Goal: Book appointment/travel/reservation

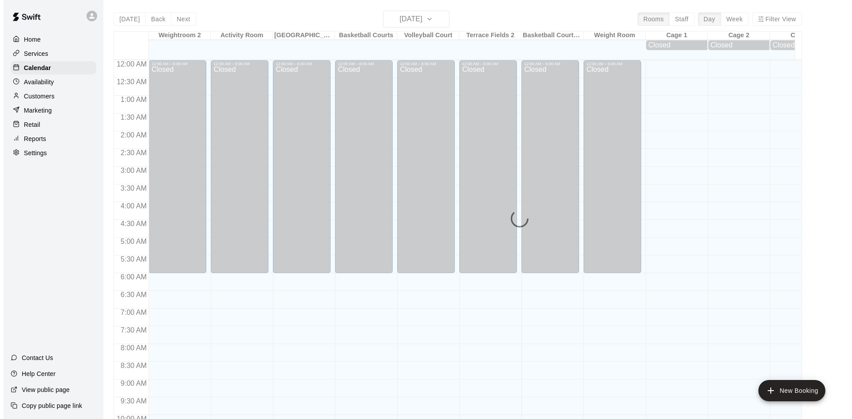
scroll to position [373, 0]
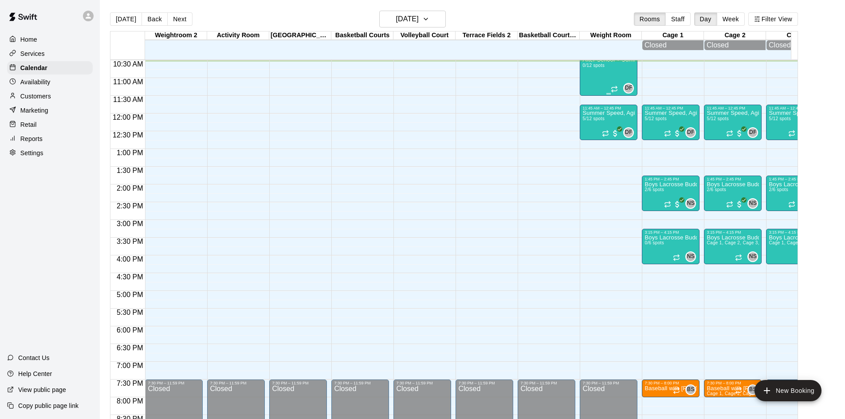
click at [602, 76] on div "After School + Summer Fitness 0/12 spots" at bounding box center [609, 266] width 52 height 419
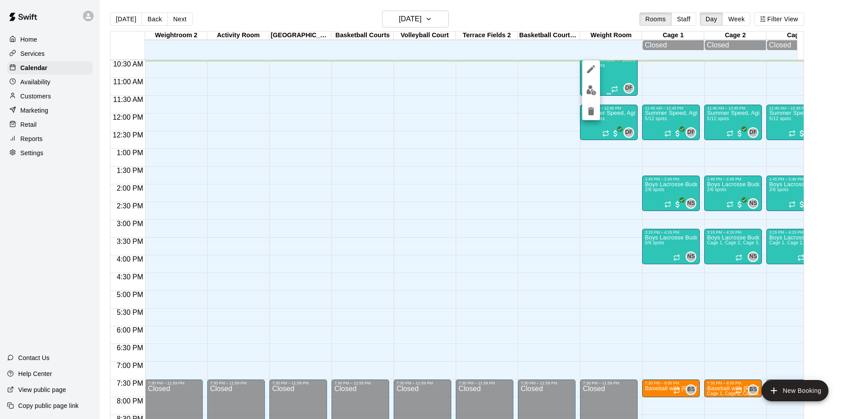
click at [602, 76] on div at bounding box center [426, 209] width 852 height 419
click at [596, 88] on div "After School + Summer Fitness 0/12 spots" at bounding box center [609, 266] width 52 height 419
click at [590, 87] on img "edit" at bounding box center [591, 90] width 10 height 10
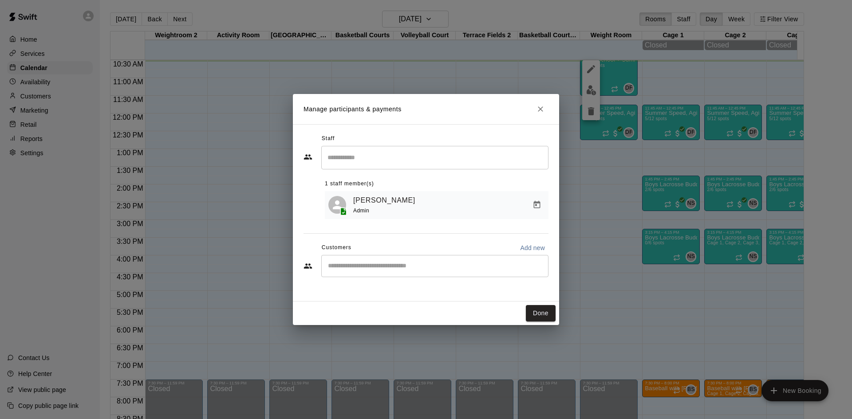
click at [454, 273] on div "​" at bounding box center [434, 266] width 227 height 22
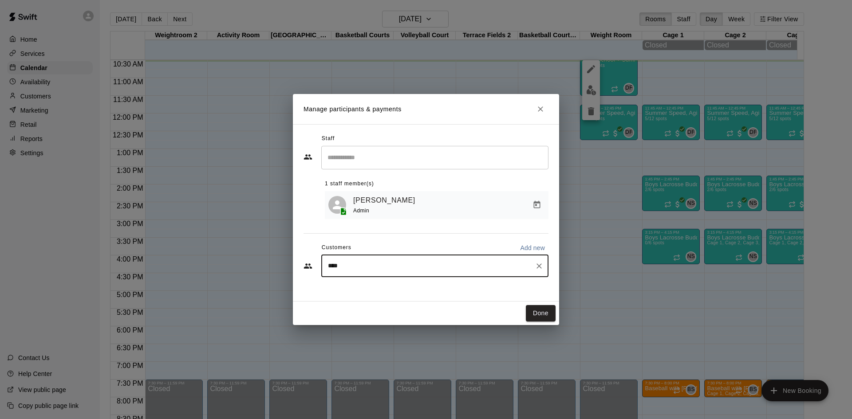
type input "*****"
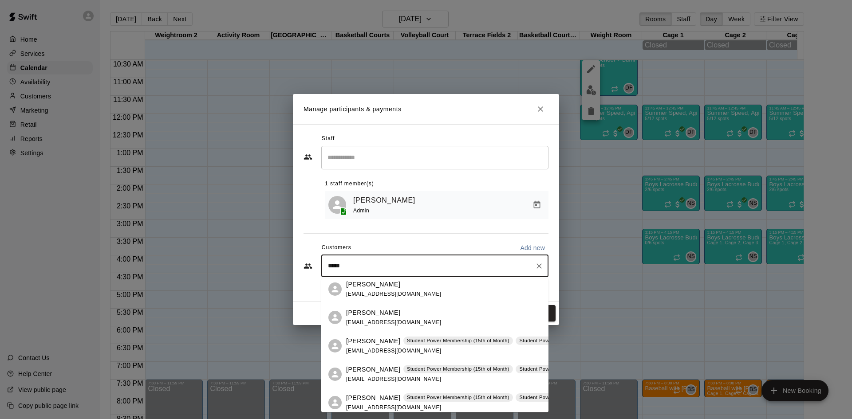
scroll to position [93, 0]
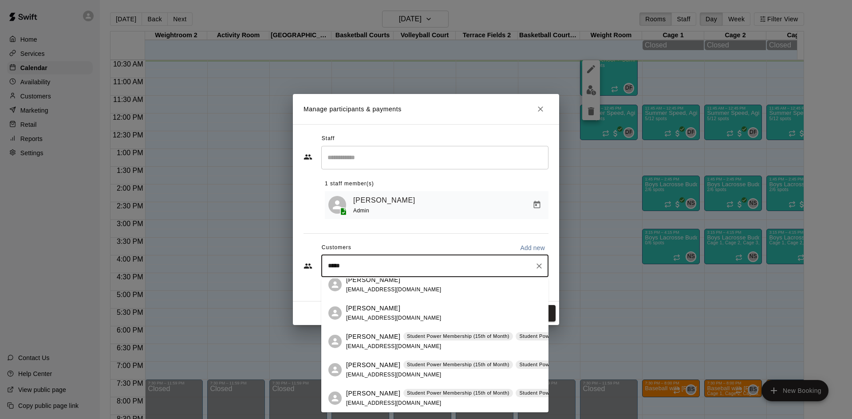
click at [359, 365] on p "[PERSON_NAME]" at bounding box center [373, 365] width 54 height 9
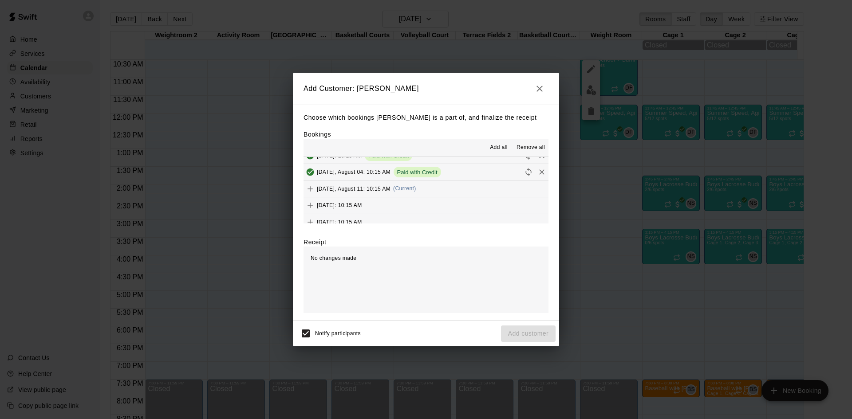
scroll to position [67, 0]
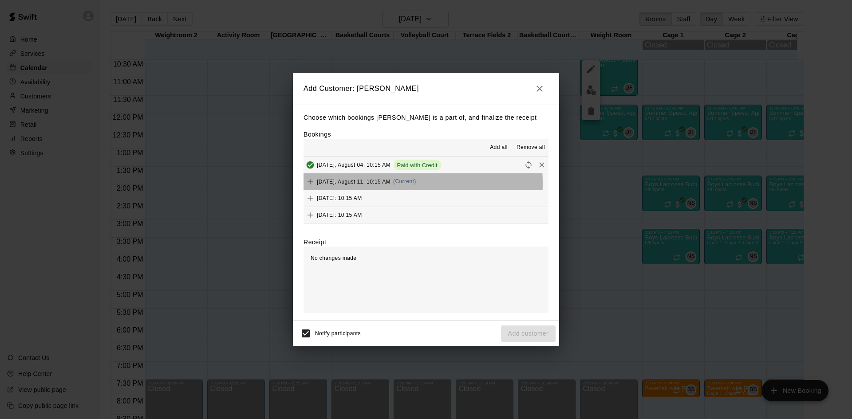
click at [356, 184] on span "[DATE], August 11: 10:15 AM" at bounding box center [354, 181] width 74 height 6
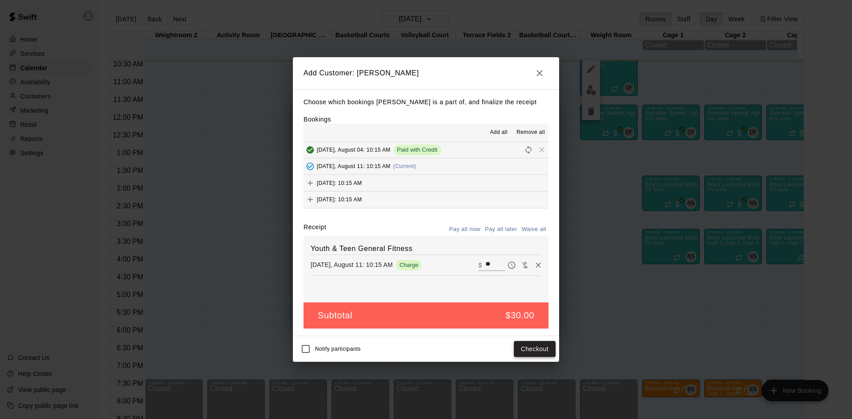
click at [535, 351] on button "Checkout" at bounding box center [535, 349] width 42 height 16
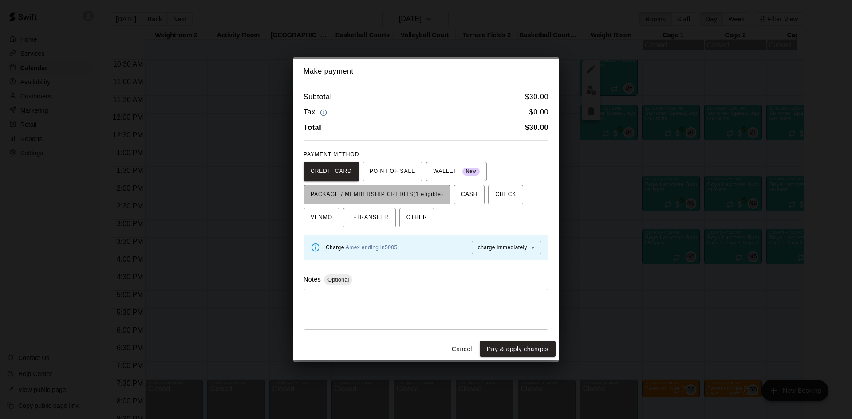
click at [443, 190] on span "PACKAGE / MEMBERSHIP CREDITS (1 eligible)" at bounding box center [377, 195] width 133 height 14
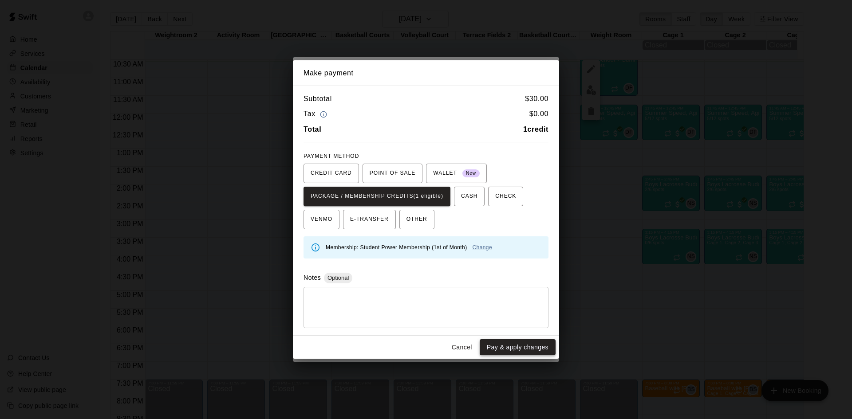
click at [508, 344] on button "Pay & apply changes" at bounding box center [518, 348] width 76 height 16
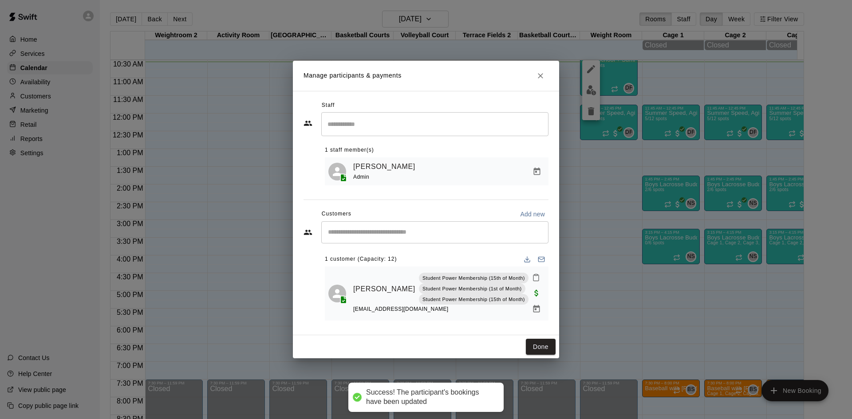
click at [389, 235] on input "Start typing to search customers..." at bounding box center [434, 232] width 219 height 9
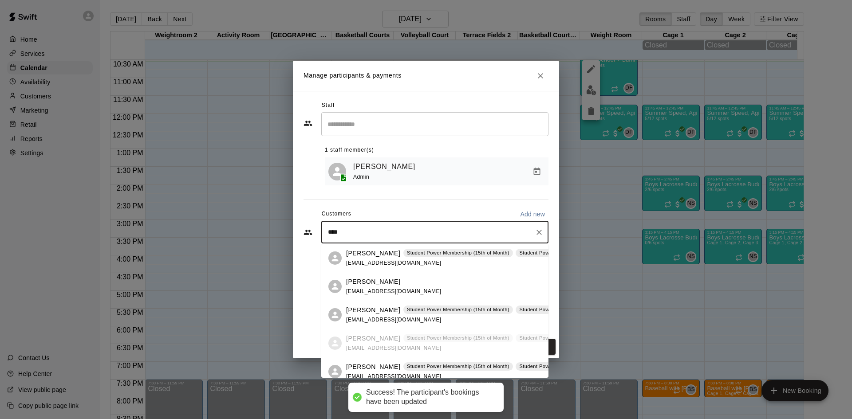
type input "*****"
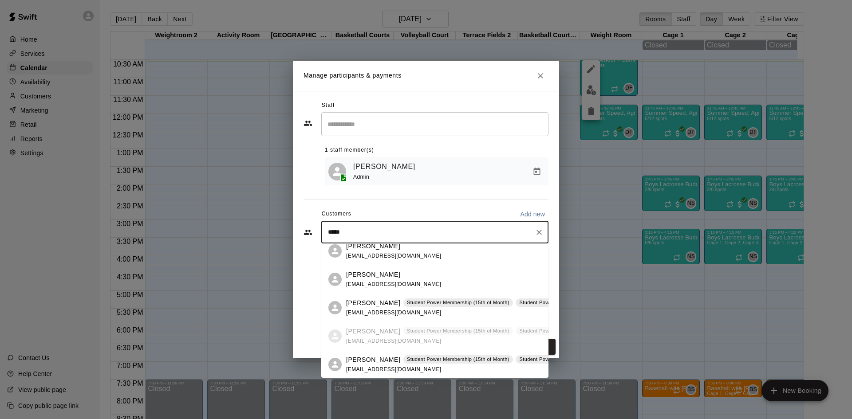
scroll to position [93, 0]
click at [380, 363] on p "[PERSON_NAME]" at bounding box center [373, 359] width 54 height 9
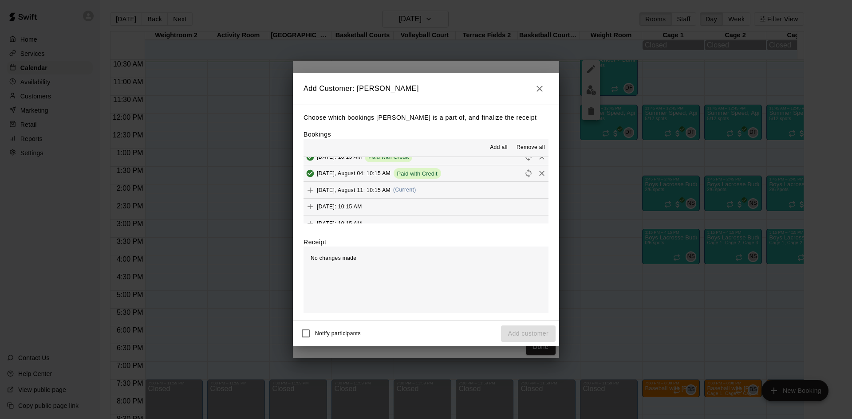
scroll to position [67, 0]
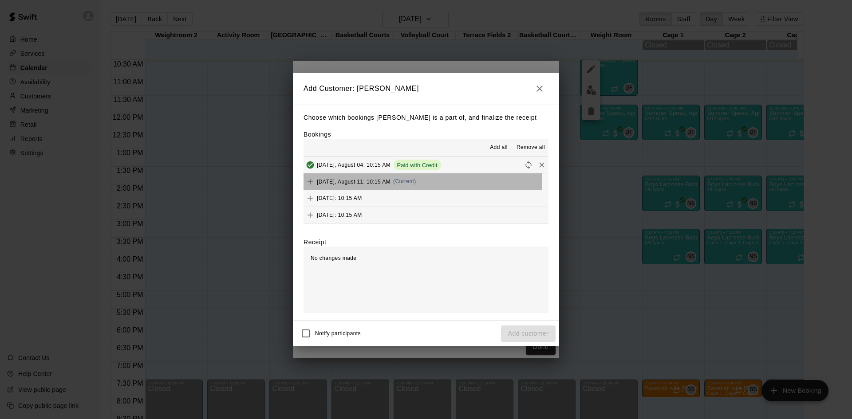
click at [340, 182] on span "[DATE], August 11: 10:15 AM" at bounding box center [354, 181] width 74 height 6
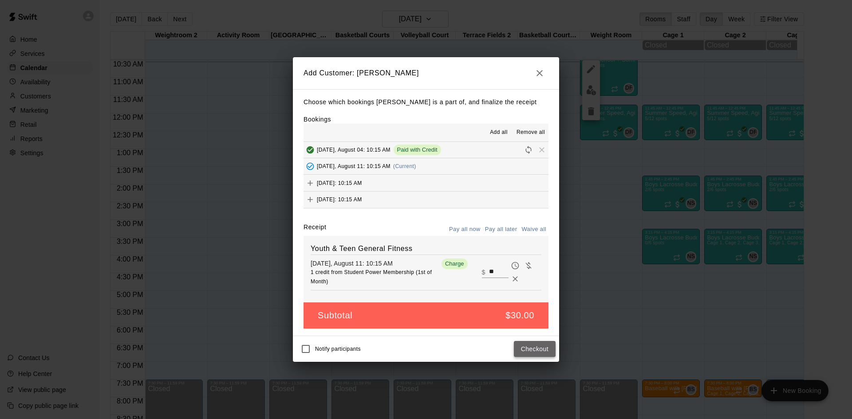
click at [522, 346] on button "Checkout" at bounding box center [535, 349] width 42 height 16
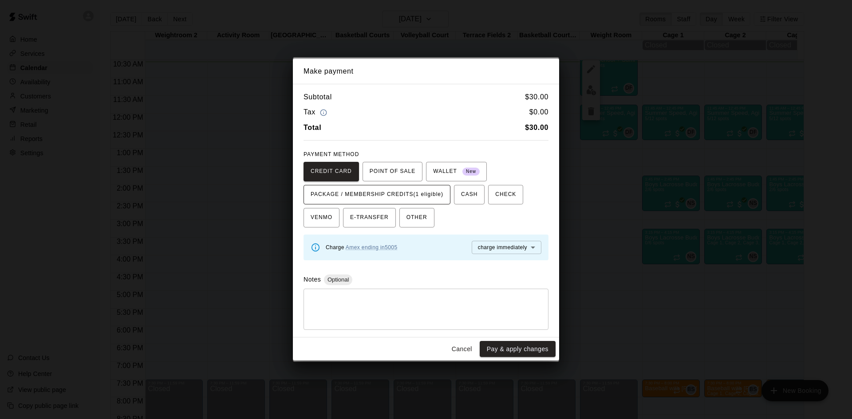
click at [427, 195] on span "PACKAGE / MEMBERSHIP CREDITS (1 eligible)" at bounding box center [377, 195] width 133 height 14
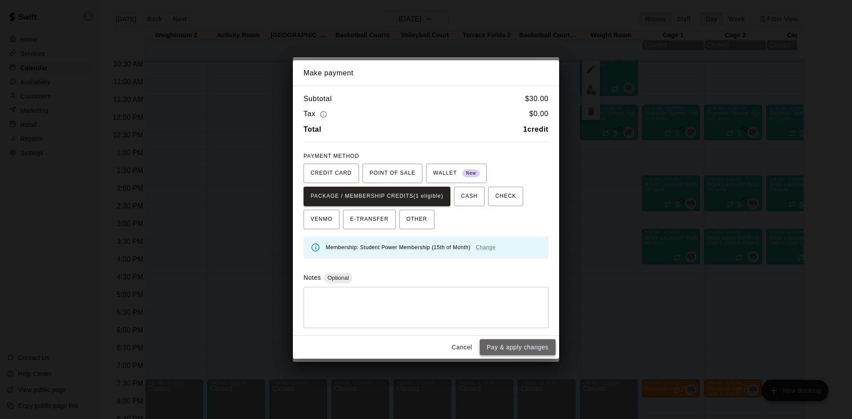
click at [522, 350] on button "Pay & apply changes" at bounding box center [518, 348] width 76 height 16
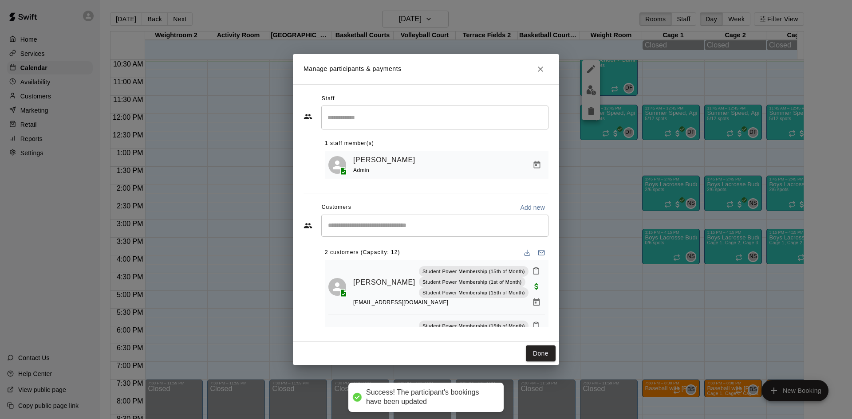
click at [399, 232] on div "​" at bounding box center [434, 226] width 227 height 22
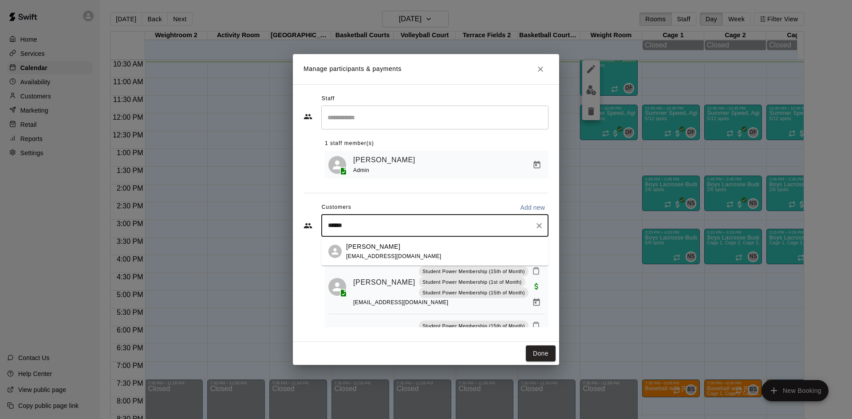
type input "*******"
click at [392, 250] on div "[PERSON_NAME]" at bounding box center [393, 246] width 95 height 9
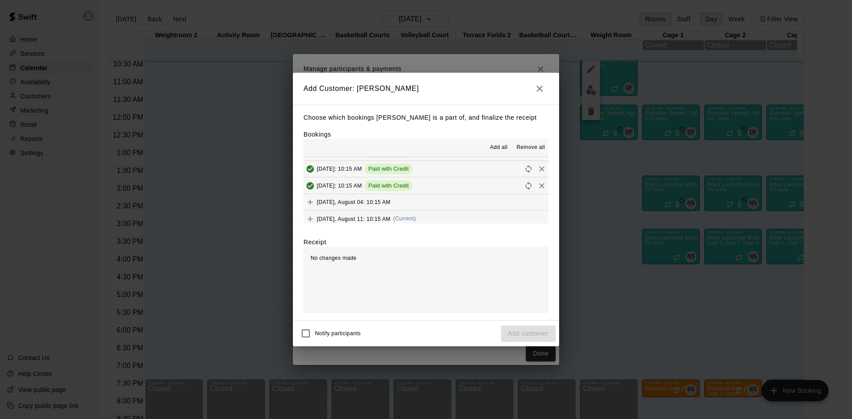
scroll to position [44, 0]
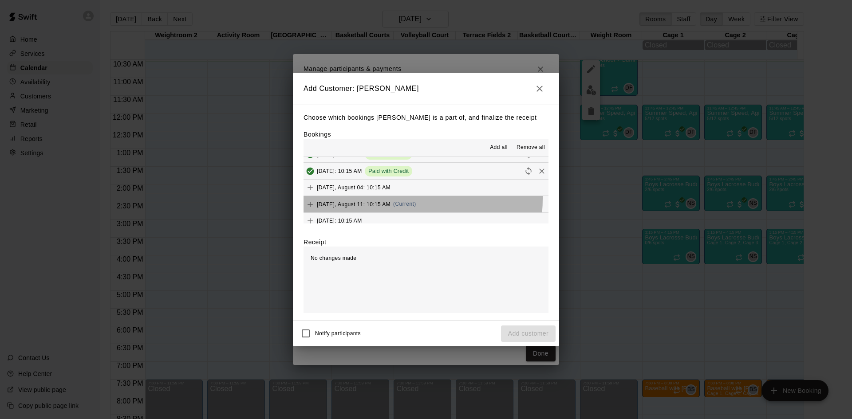
click at [363, 198] on div "[DATE], August 11: 10:15 AM (Current)" at bounding box center [360, 204] width 113 height 13
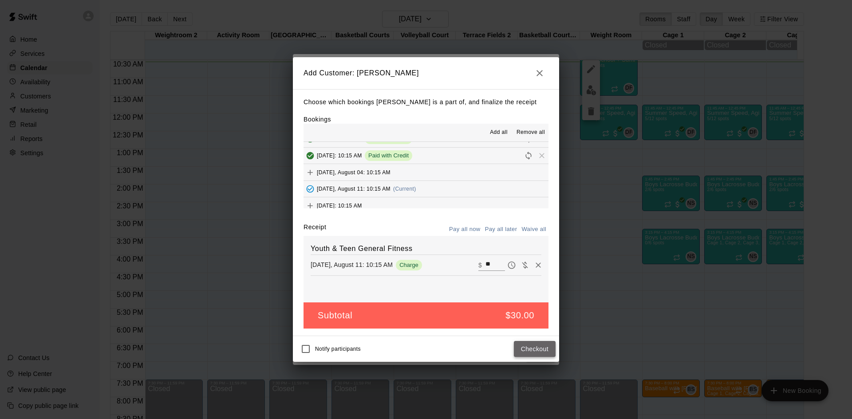
click at [526, 346] on button "Checkout" at bounding box center [535, 349] width 42 height 16
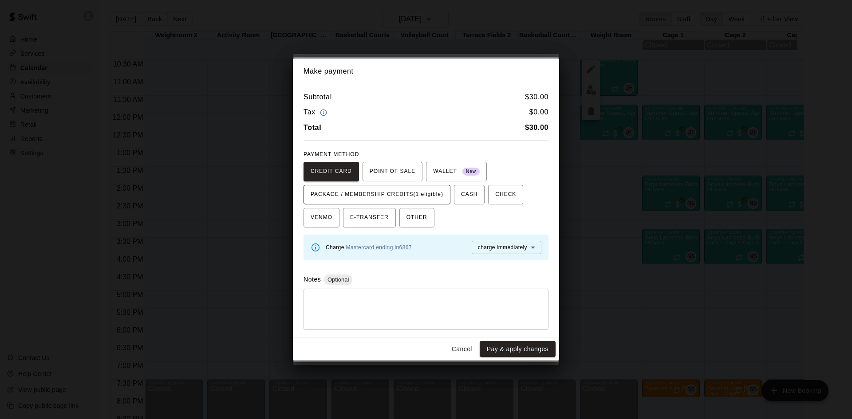
click at [426, 193] on span "PACKAGE / MEMBERSHIP CREDITS (1 eligible)" at bounding box center [377, 195] width 133 height 14
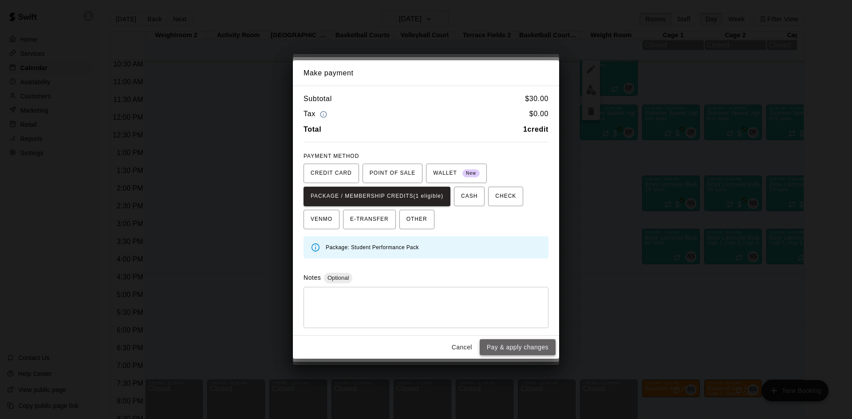
click at [509, 350] on button "Pay & apply changes" at bounding box center [518, 348] width 76 height 16
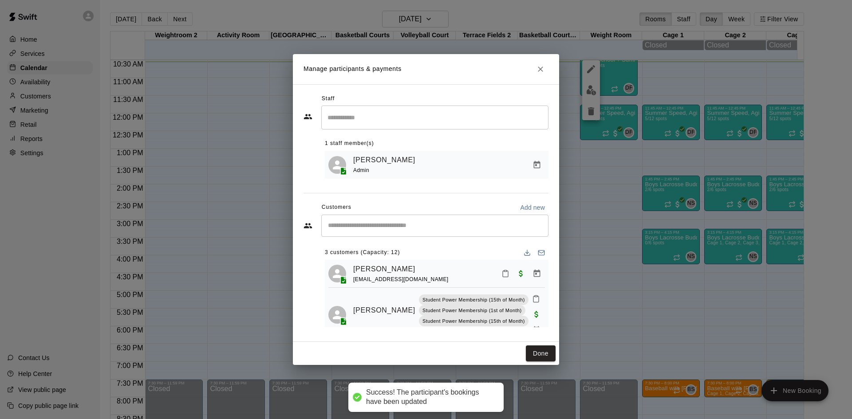
click at [395, 225] on input "Start typing to search customers..." at bounding box center [434, 225] width 219 height 9
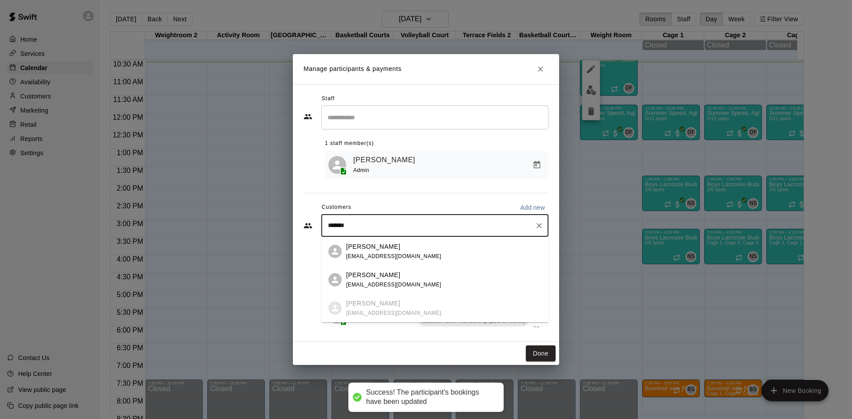
type input "********"
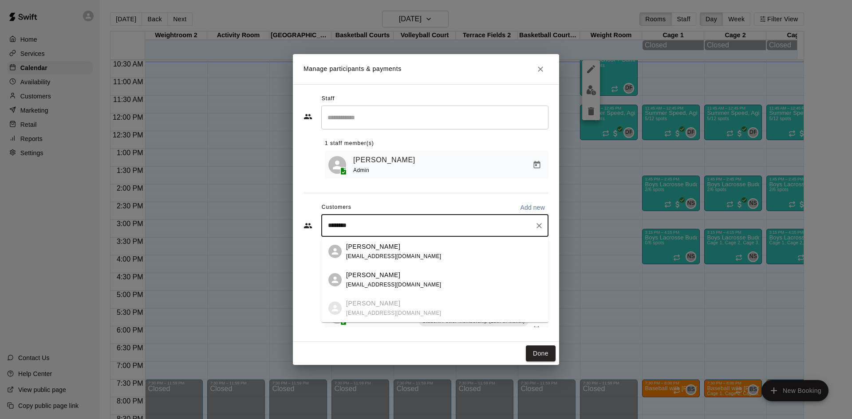
click at [394, 247] on div "[PERSON_NAME]" at bounding box center [393, 246] width 95 height 9
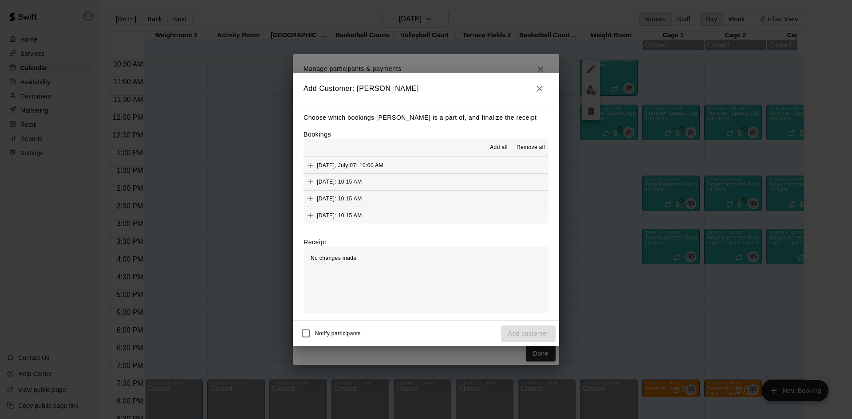
click at [541, 97] on h2 "Add Customer: [PERSON_NAME]" at bounding box center [426, 89] width 266 height 32
click at [541, 93] on icon "button" at bounding box center [539, 88] width 11 height 11
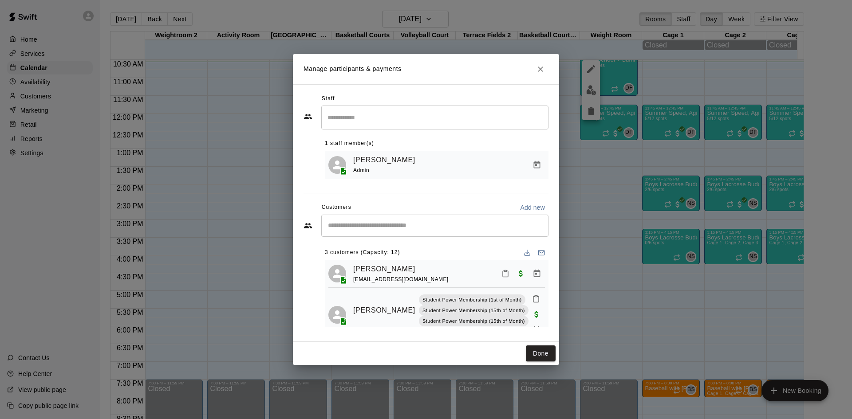
click at [403, 221] on div "​" at bounding box center [434, 226] width 227 height 22
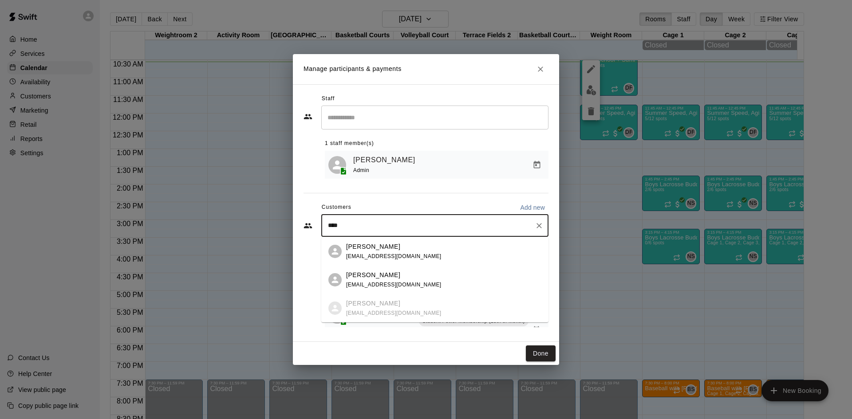
type input "*****"
click at [380, 284] on span "[EMAIL_ADDRESS][DOMAIN_NAME]" at bounding box center [393, 285] width 95 height 6
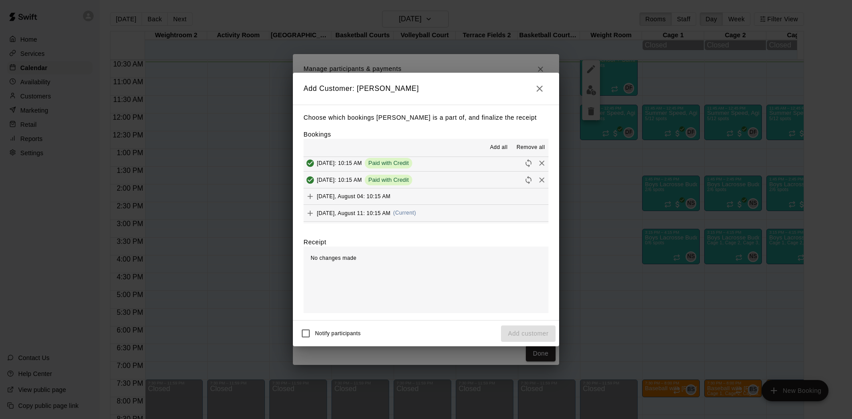
scroll to position [67, 0]
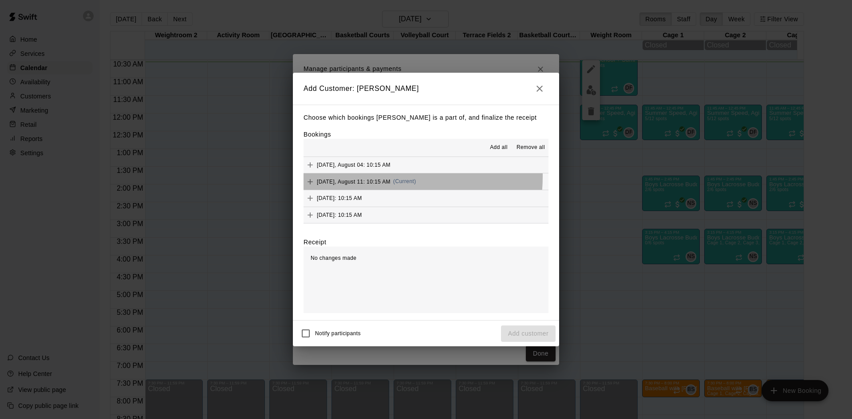
click at [371, 177] on div "[DATE], August 11: 10:15 AM (Current)" at bounding box center [360, 181] width 113 height 13
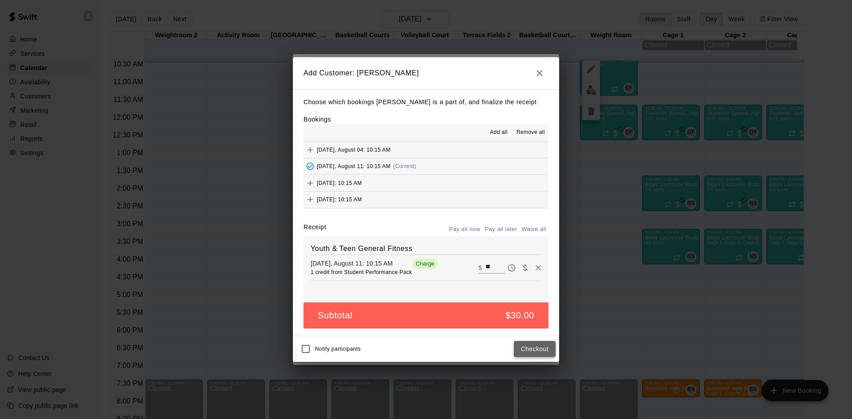
click at [552, 345] on button "Checkout" at bounding box center [535, 349] width 42 height 16
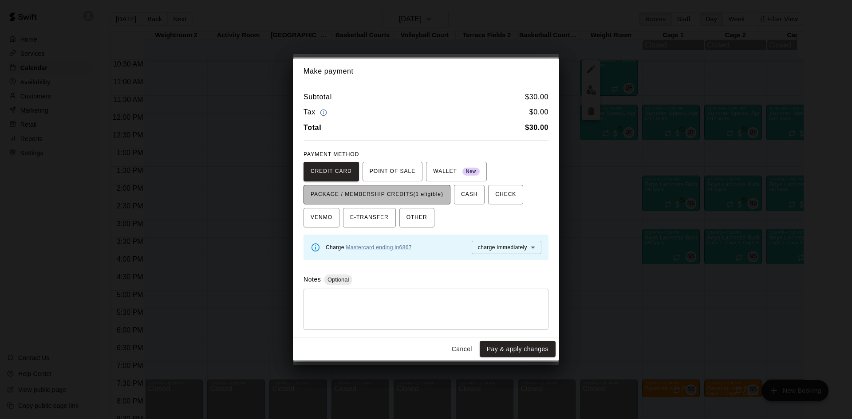
click at [396, 195] on span "PACKAGE / MEMBERSHIP CREDITS (1 eligible)" at bounding box center [377, 195] width 133 height 14
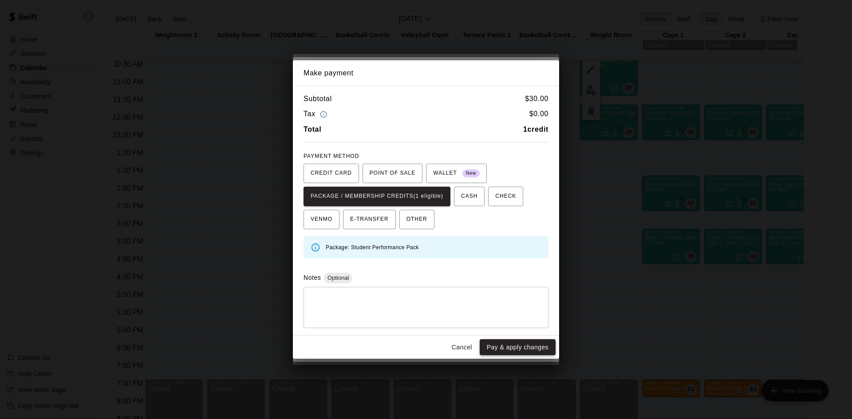
click at [532, 350] on button "Pay & apply changes" at bounding box center [518, 348] width 76 height 16
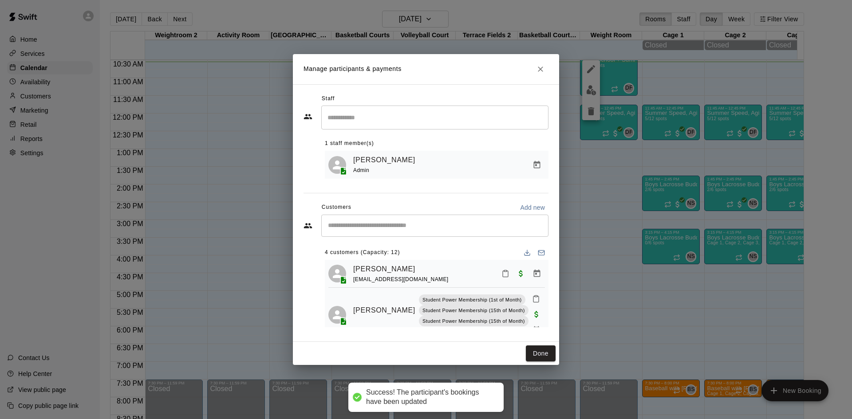
click at [395, 224] on input "Start typing to search customers..." at bounding box center [434, 225] width 219 height 9
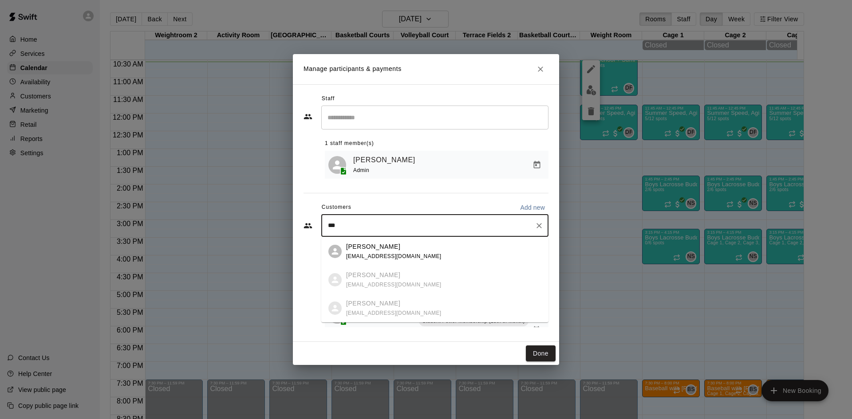
type input "****"
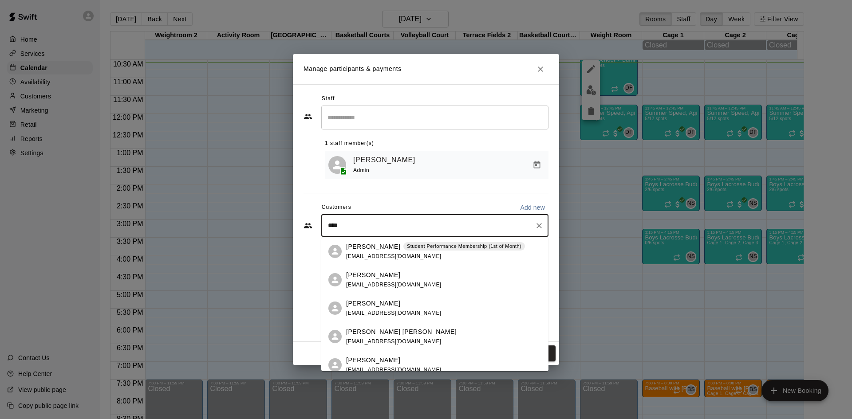
click at [407, 249] on p "Student Performance Membership (1st of Month)" at bounding box center [464, 247] width 115 height 8
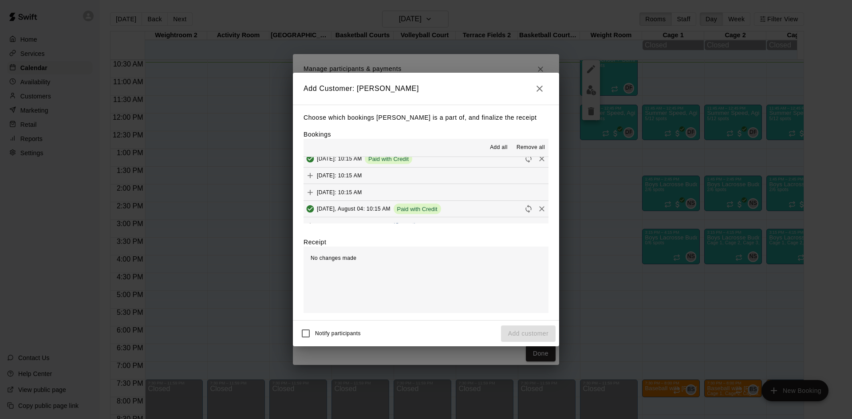
scroll to position [44, 0]
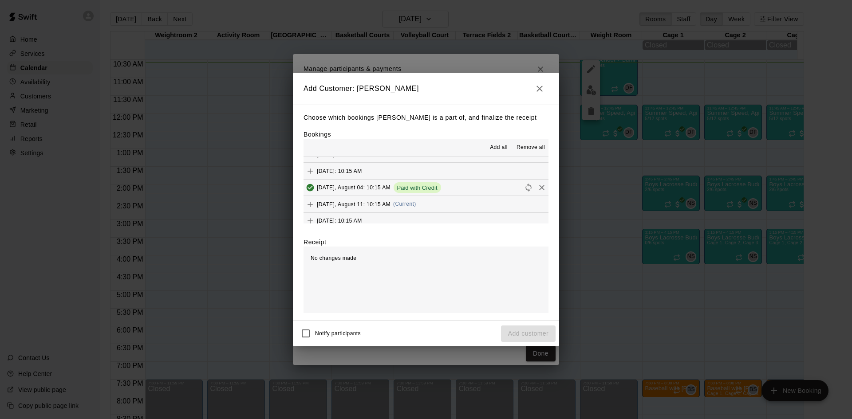
click at [390, 204] on span "[DATE], August 11: 10:15 AM" at bounding box center [354, 204] width 74 height 6
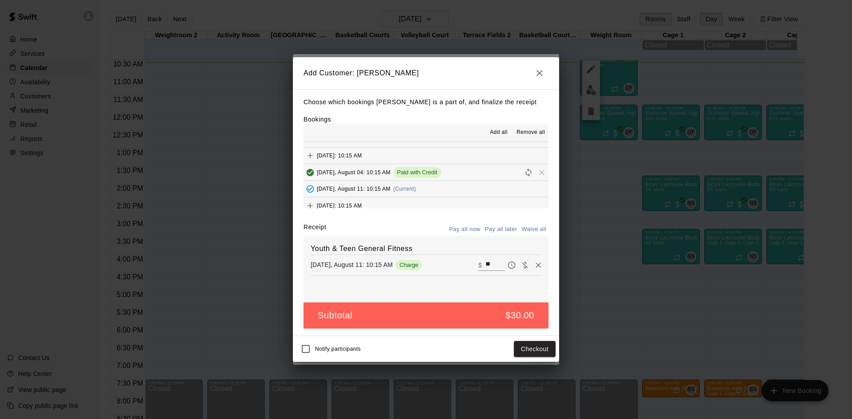
click at [534, 359] on div "Notify participants Checkout" at bounding box center [426, 349] width 266 height 26
click at [534, 348] on button "Checkout" at bounding box center [535, 349] width 42 height 16
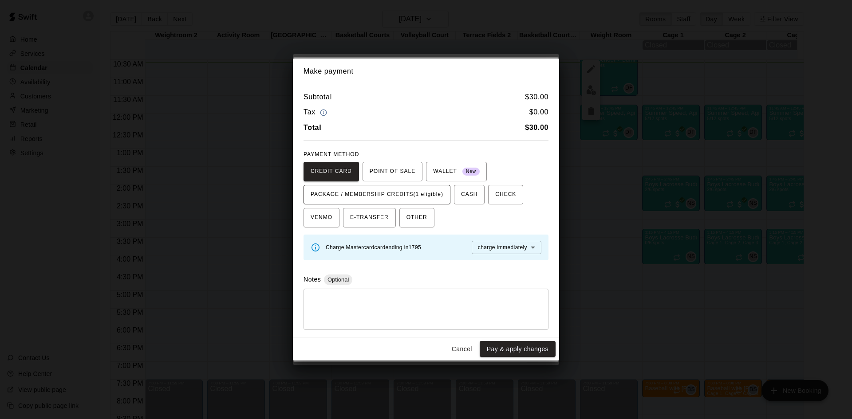
click at [418, 195] on span "PACKAGE / MEMBERSHIP CREDITS (1 eligible)" at bounding box center [377, 195] width 133 height 14
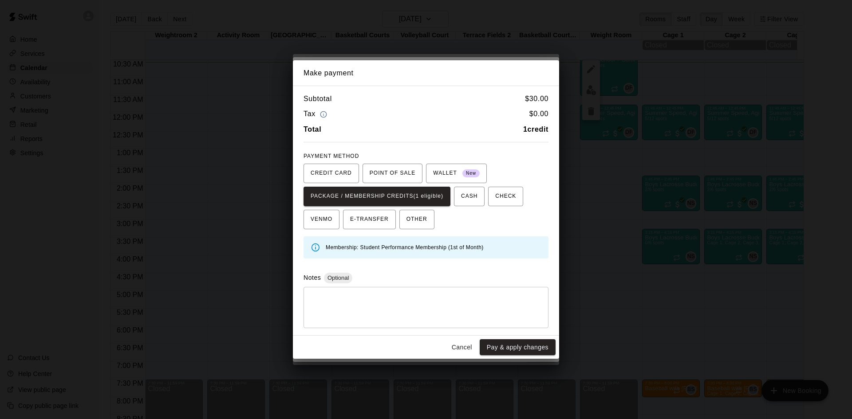
click at [523, 339] on div "Cancel Pay & apply changes" at bounding box center [426, 348] width 266 height 24
click at [523, 341] on button "Pay & apply changes" at bounding box center [518, 348] width 76 height 16
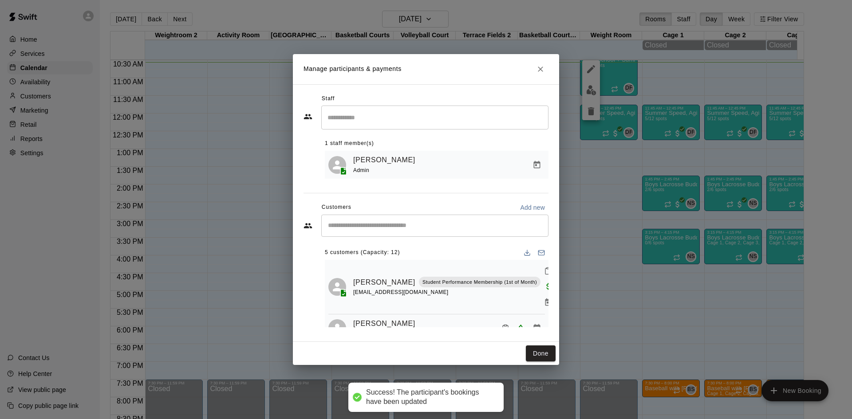
click at [410, 225] on input "Start typing to search customers..." at bounding box center [434, 225] width 219 height 9
type input "*****"
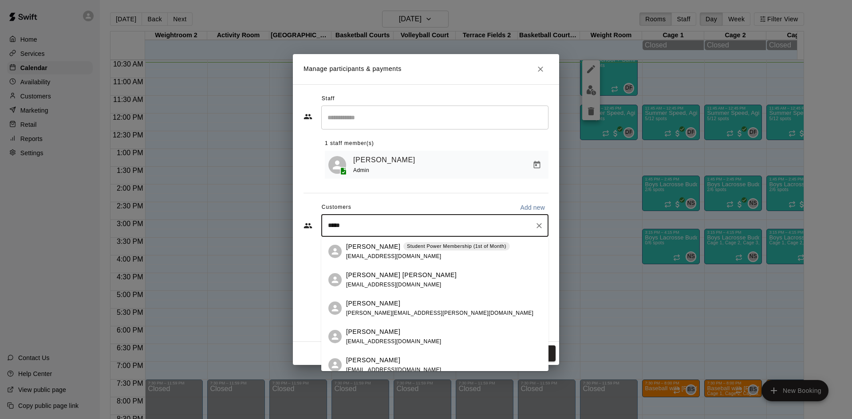
click at [374, 250] on p "[PERSON_NAME]" at bounding box center [373, 246] width 54 height 9
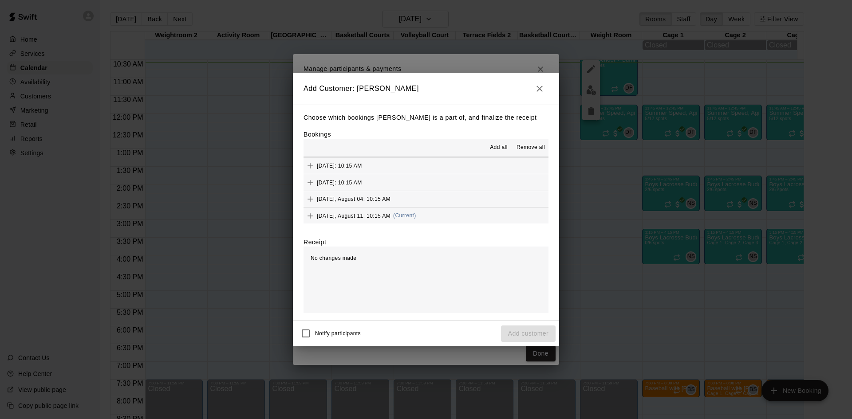
scroll to position [67, 0]
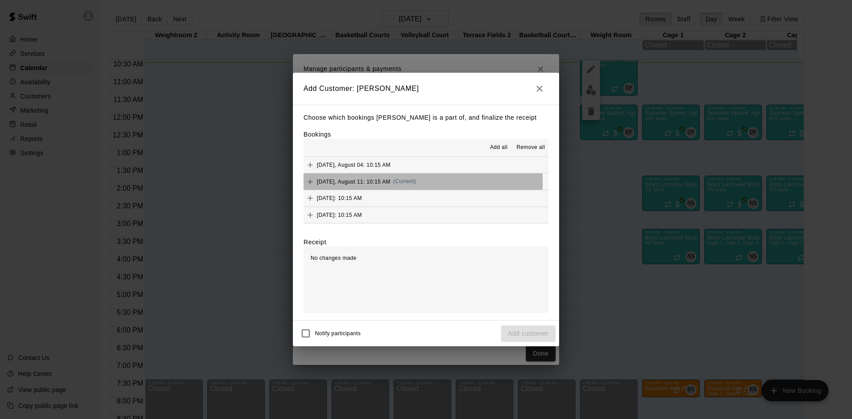
click at [395, 183] on span "(Current)" at bounding box center [404, 181] width 23 height 6
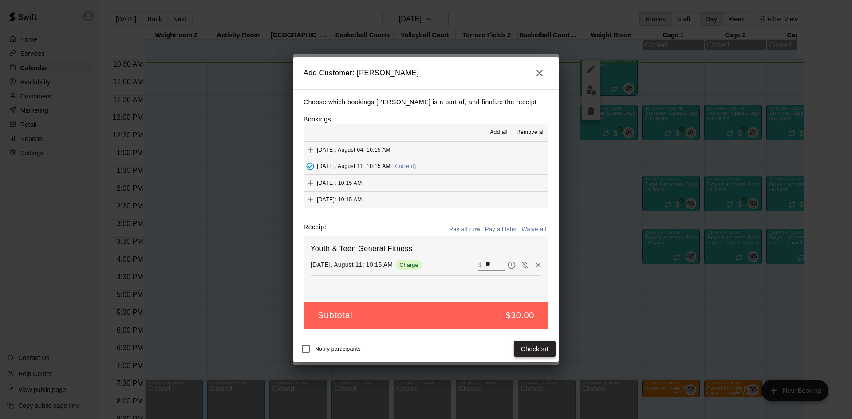
click at [553, 351] on button "Checkout" at bounding box center [535, 349] width 42 height 16
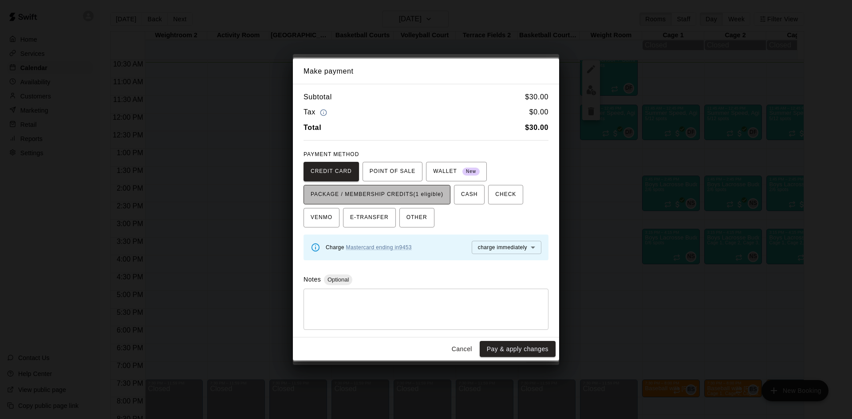
click at [425, 189] on span "PACKAGE / MEMBERSHIP CREDITS (1 eligible)" at bounding box center [377, 195] width 133 height 14
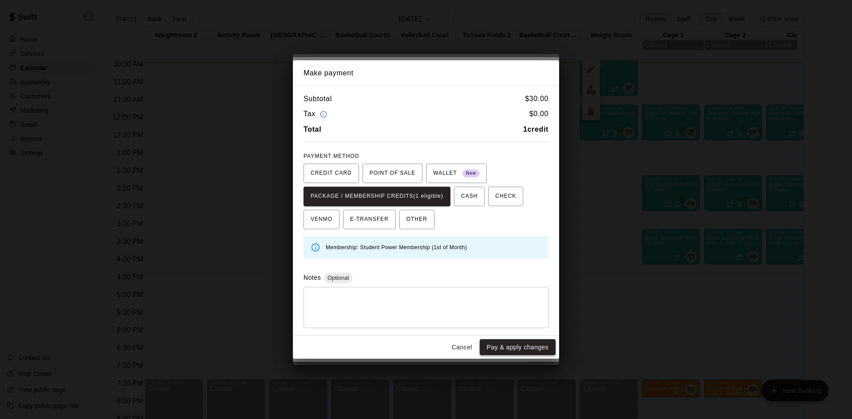
click at [536, 347] on button "Pay & apply changes" at bounding box center [518, 348] width 76 height 16
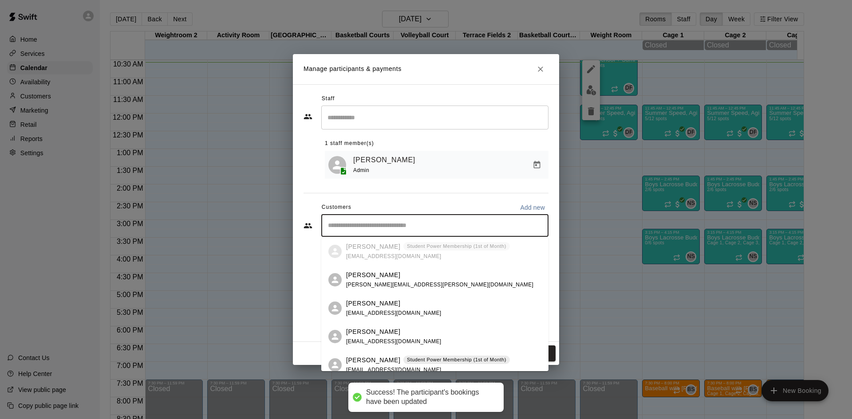
click at [427, 223] on input "Start typing to search customers..." at bounding box center [434, 225] width 219 height 9
type input "*"
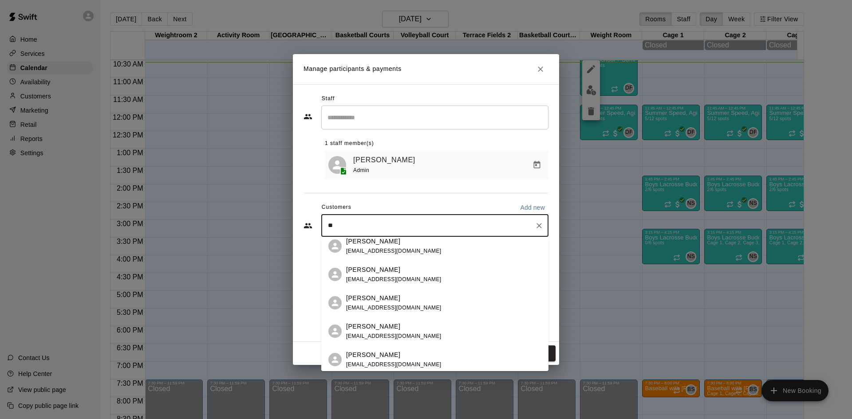
scroll to position [710, 0]
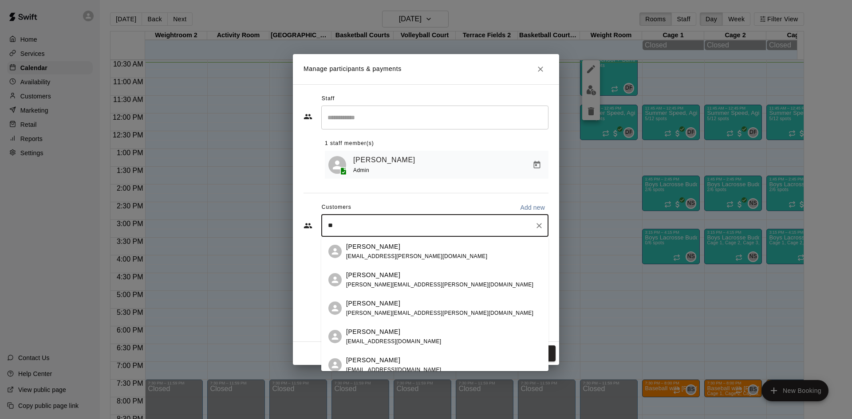
drag, startPoint x: 362, startPoint y: 218, endPoint x: 313, endPoint y: 233, distance: 51.4
click at [313, 233] on div "** ​" at bounding box center [426, 226] width 245 height 22
type input "*"
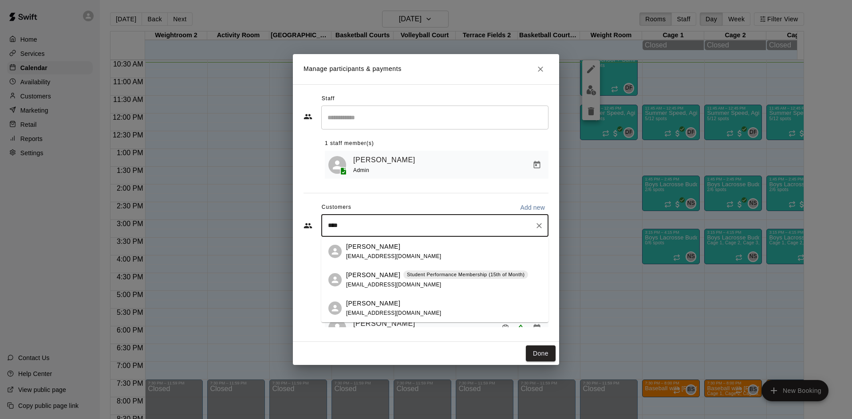
type input "*****"
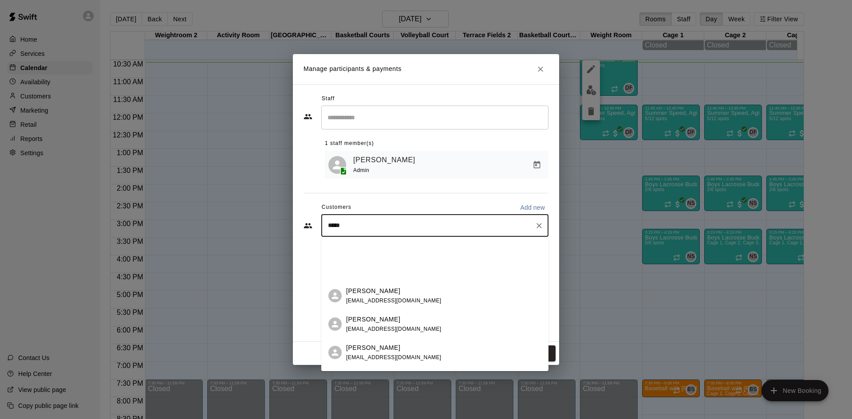
scroll to position [133, 0]
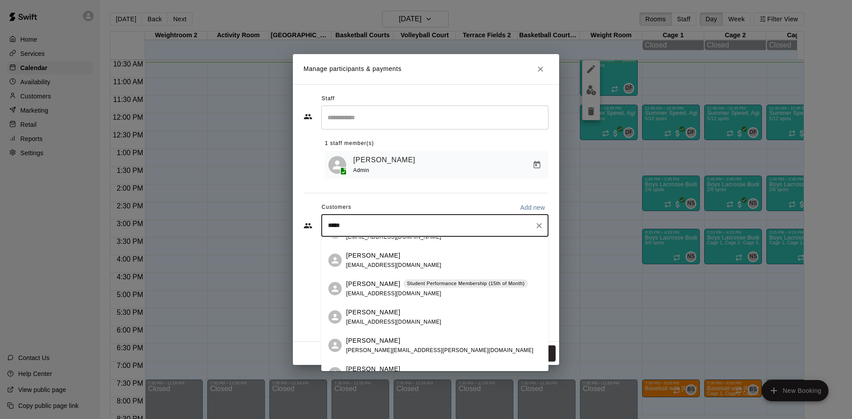
click at [373, 281] on p "[PERSON_NAME]" at bounding box center [373, 284] width 54 height 9
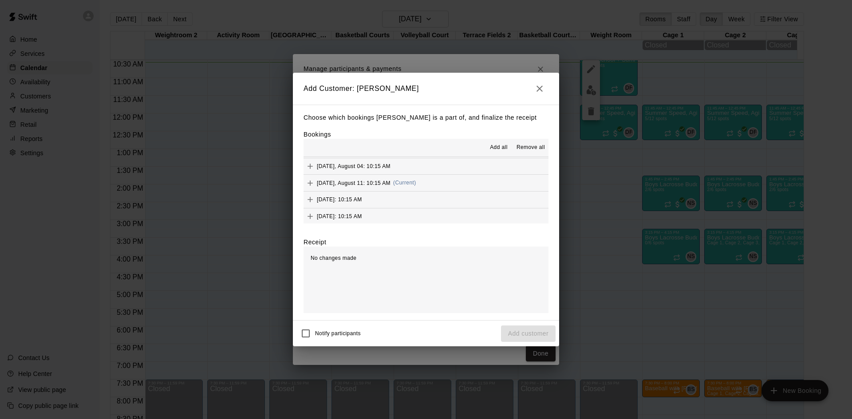
scroll to position [67, 0]
click at [412, 184] on span "(Current)" at bounding box center [404, 181] width 23 height 6
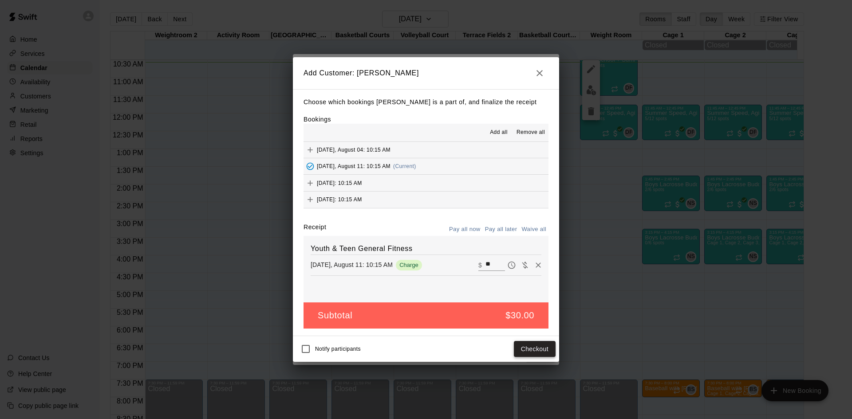
click at [545, 351] on button "Checkout" at bounding box center [535, 349] width 42 height 16
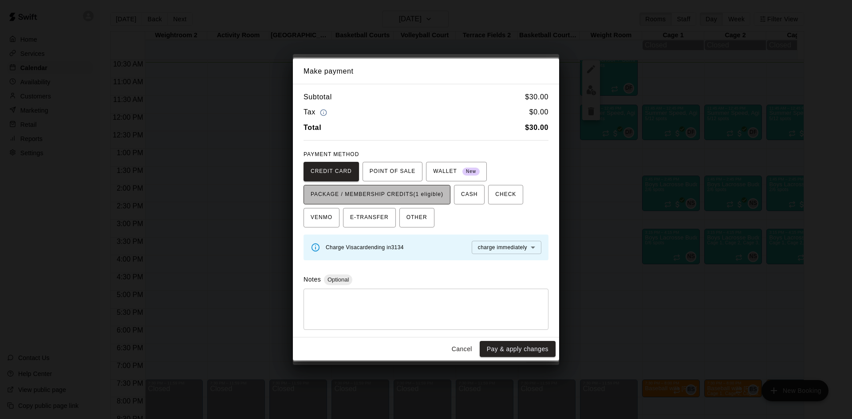
click at [399, 188] on span "PACKAGE / MEMBERSHIP CREDITS (1 eligible)" at bounding box center [377, 195] width 133 height 14
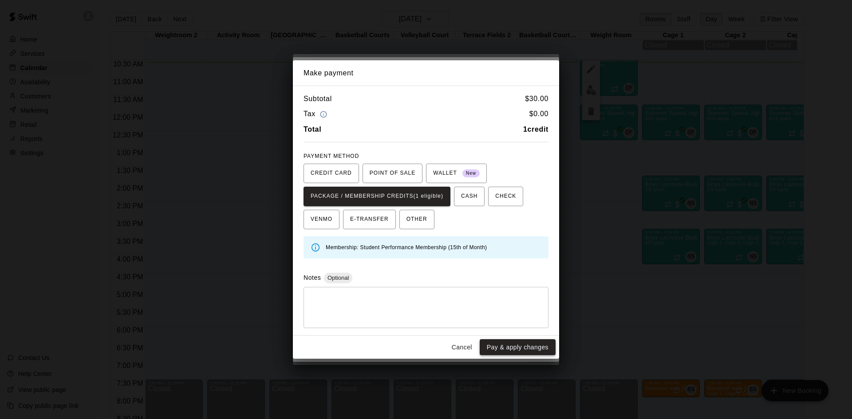
click at [516, 350] on button "Pay & apply changes" at bounding box center [518, 348] width 76 height 16
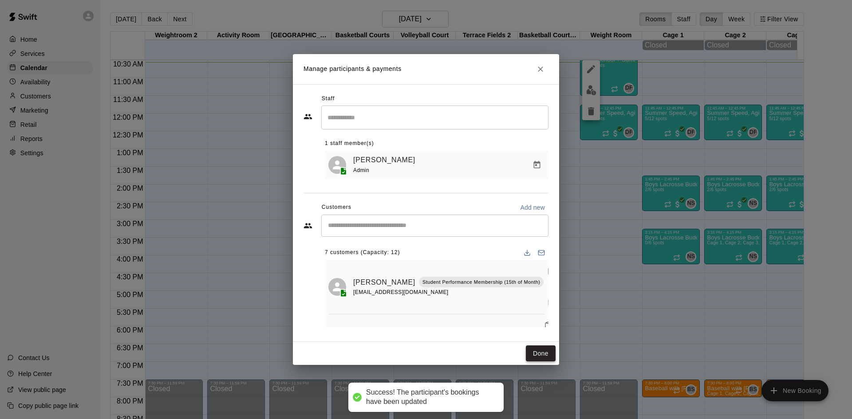
click at [537, 353] on button "Done" at bounding box center [541, 354] width 30 height 16
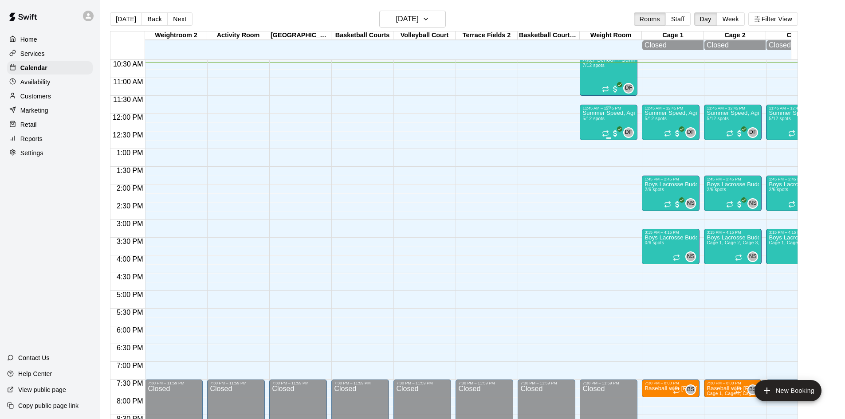
click at [602, 113] on p "Summer Speed, Agility, Power & Strength Training (SAPS)" at bounding box center [609, 113] width 52 height 0
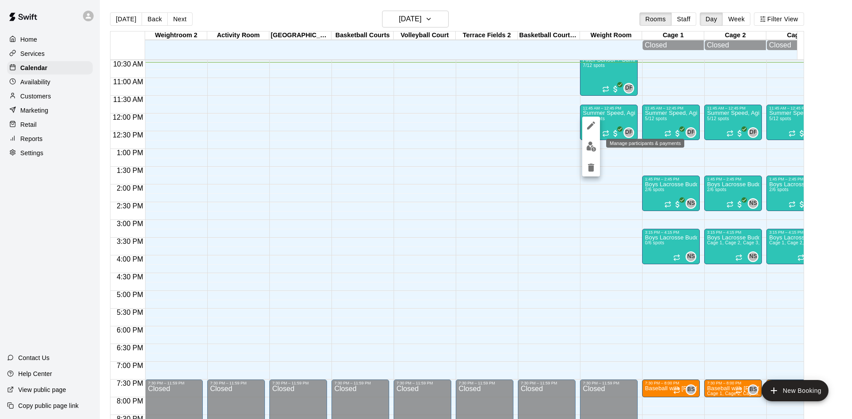
click at [596, 144] on img "edit" at bounding box center [591, 147] width 10 height 10
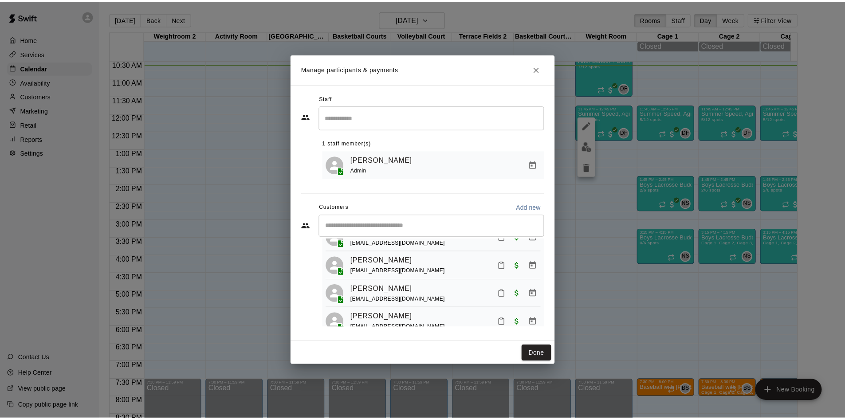
scroll to position [84, 0]
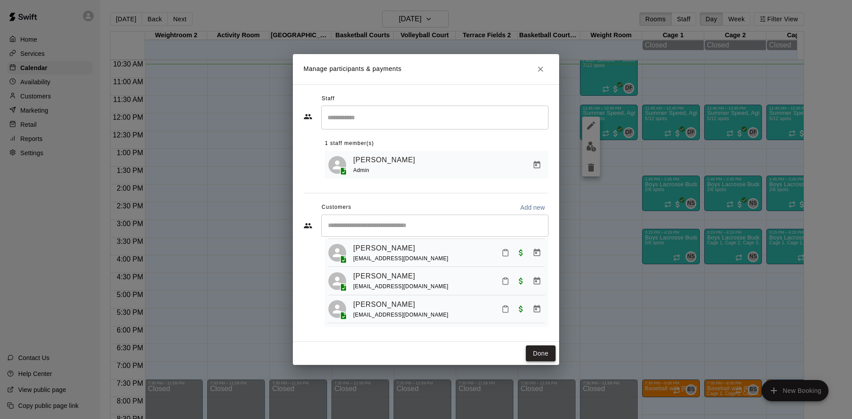
click at [529, 353] on button "Done" at bounding box center [541, 354] width 30 height 16
